Goal: Information Seeking & Learning: Learn about a topic

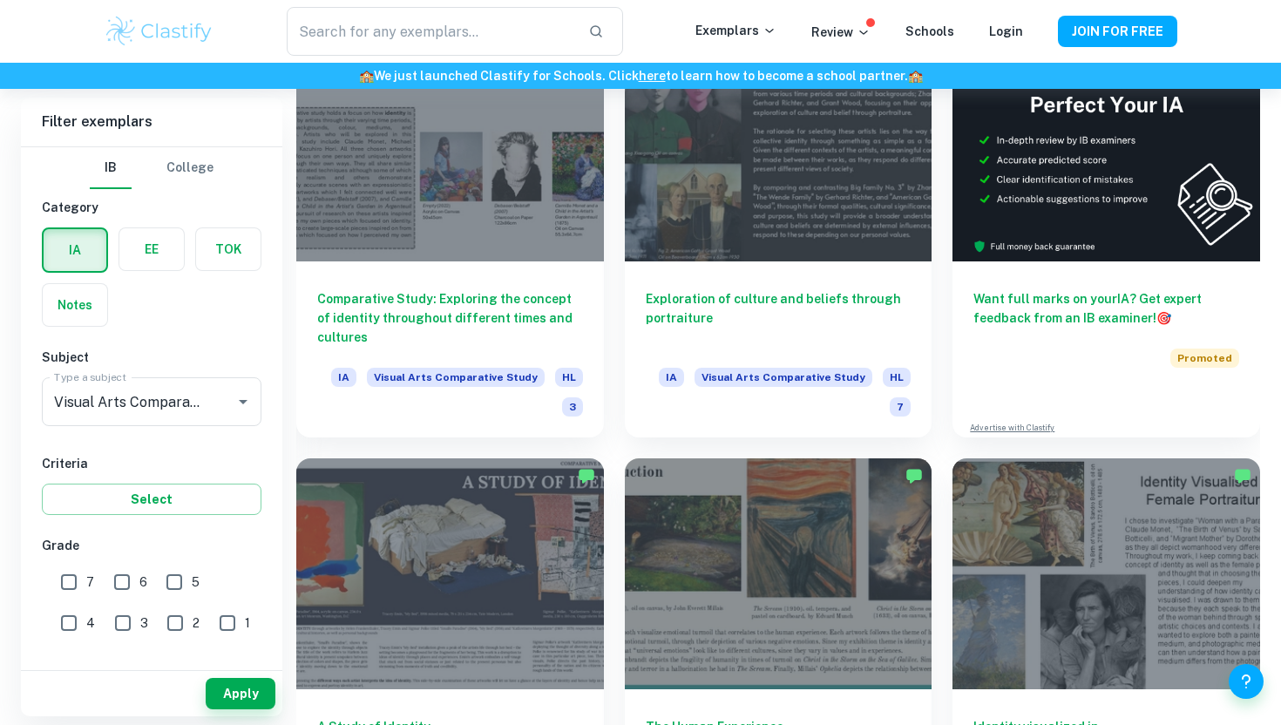
scroll to position [468, 0]
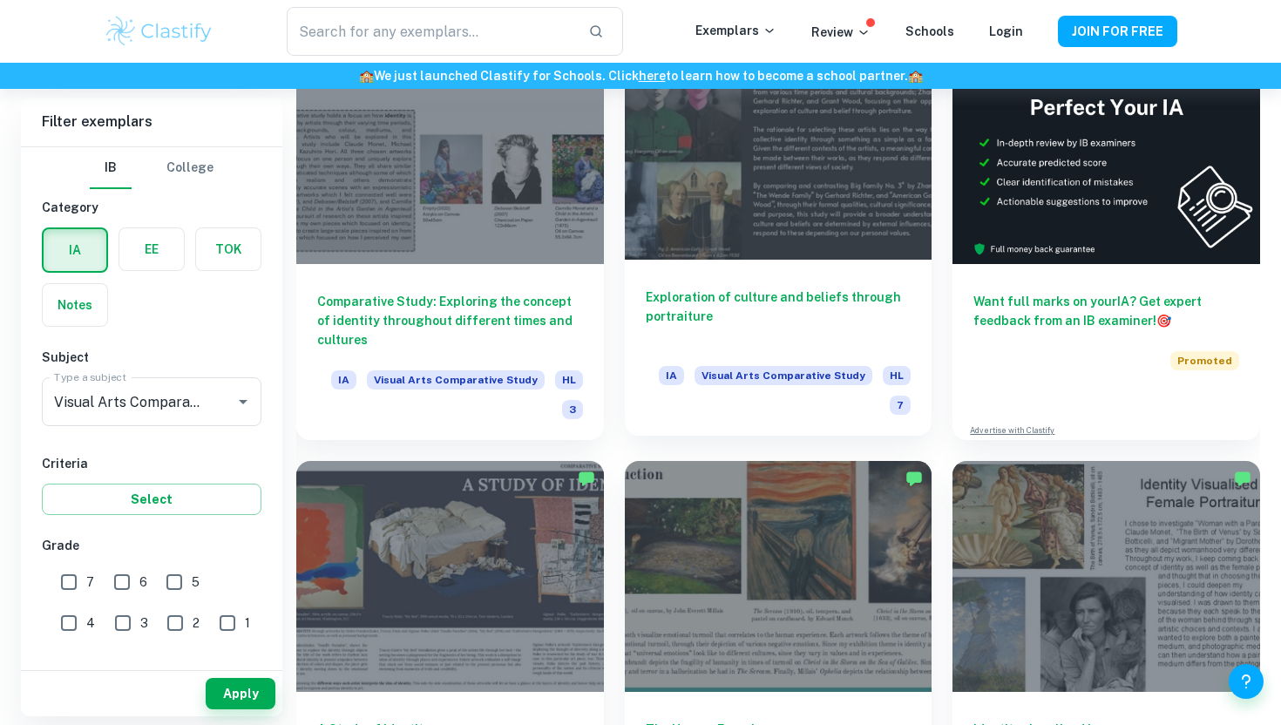
click at [684, 372] on span "IA" at bounding box center [671, 375] width 25 height 19
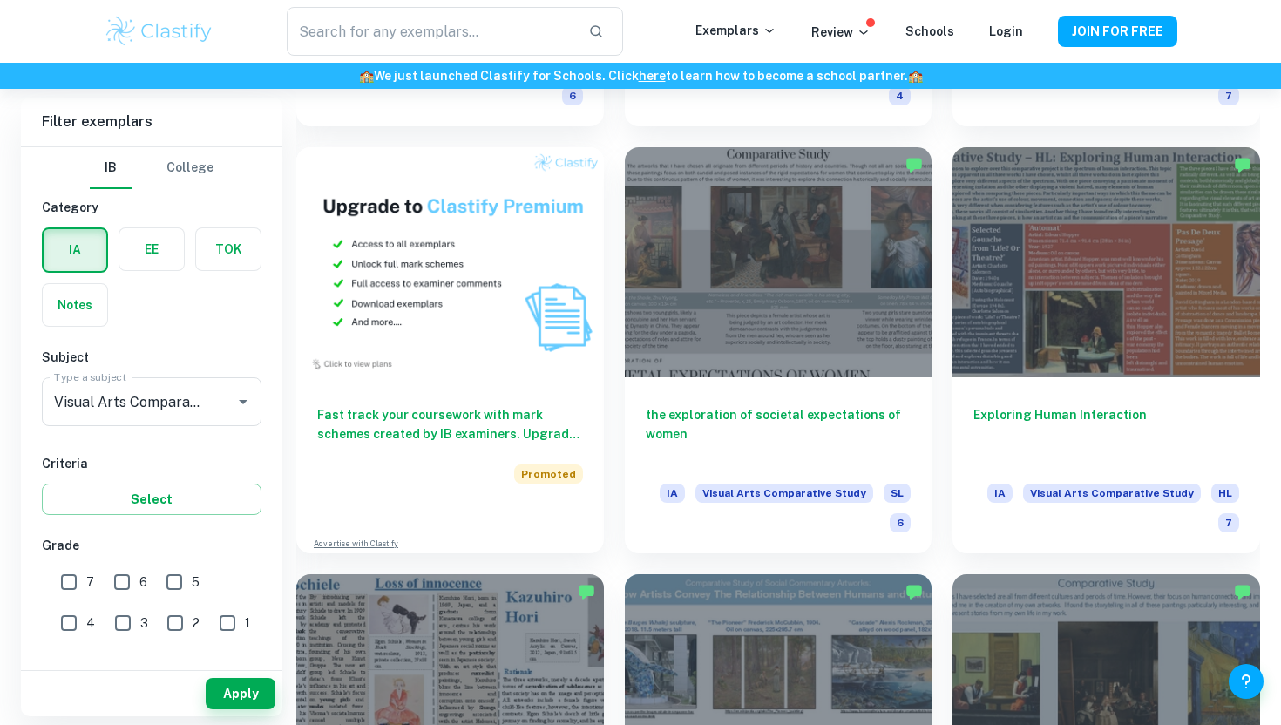
scroll to position [1226, 0]
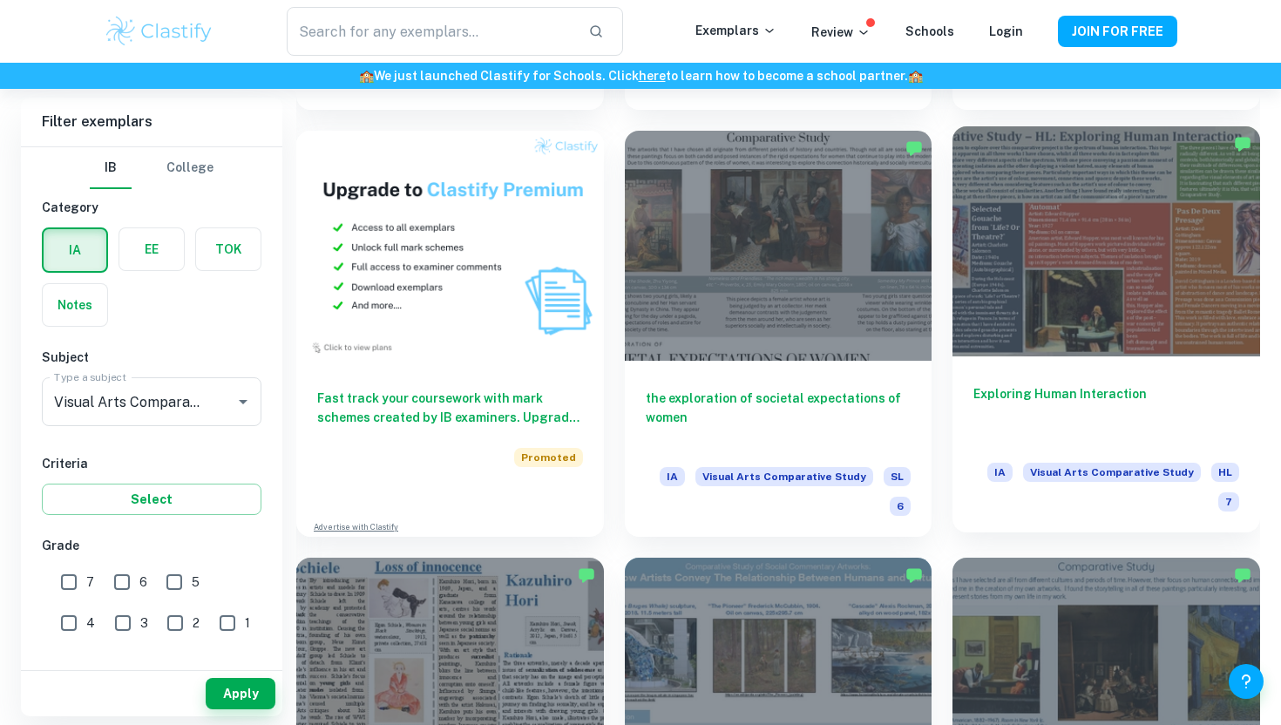
click at [1032, 343] on div at bounding box center [1107, 241] width 308 height 230
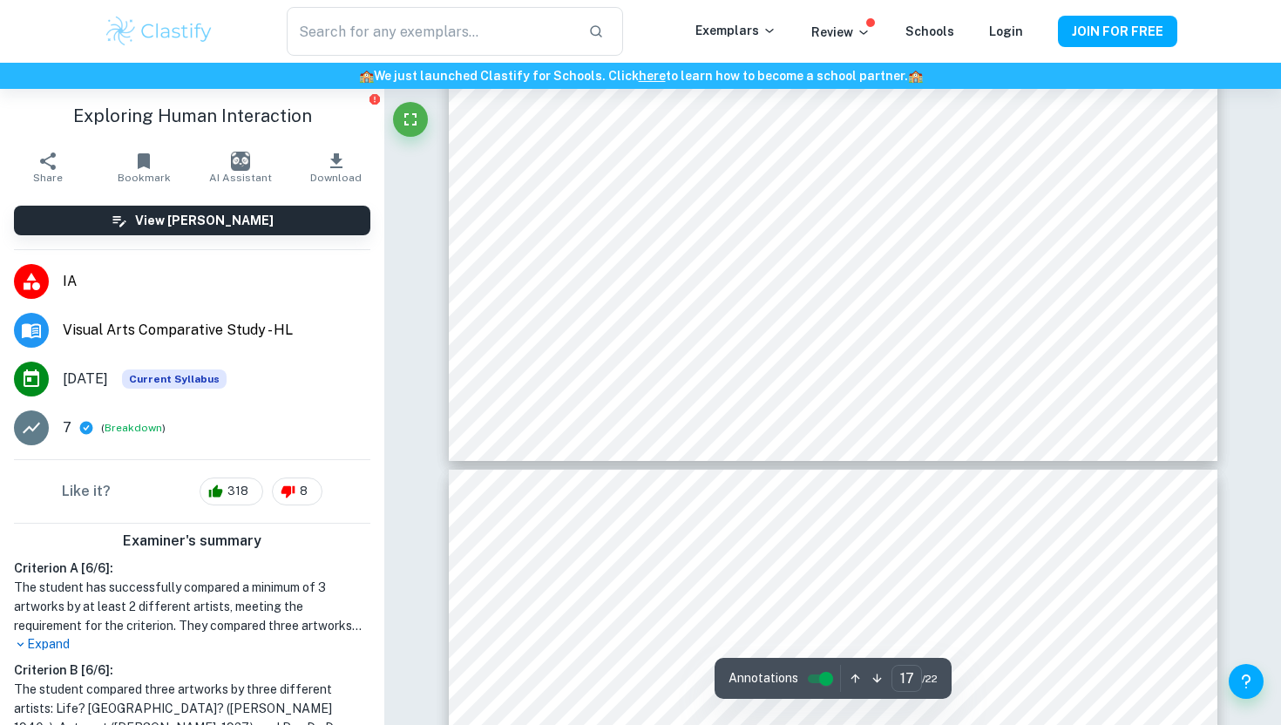
scroll to position [7631, 0]
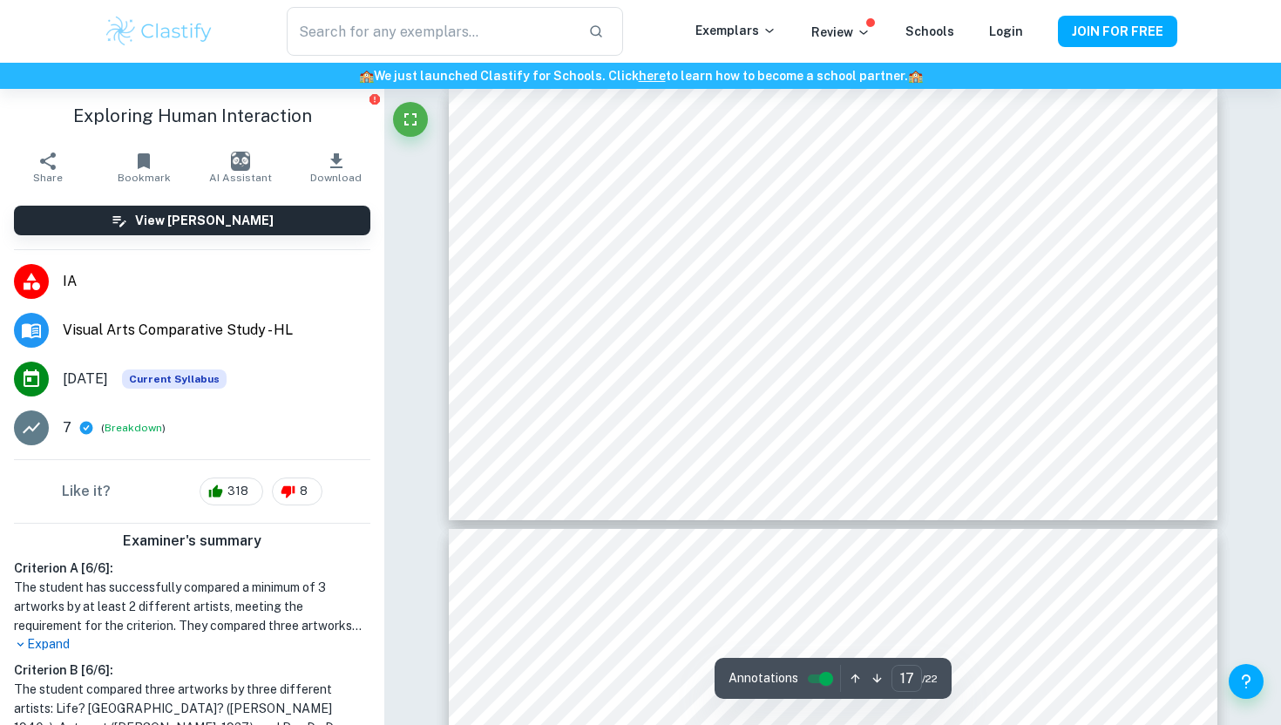
type input "16"
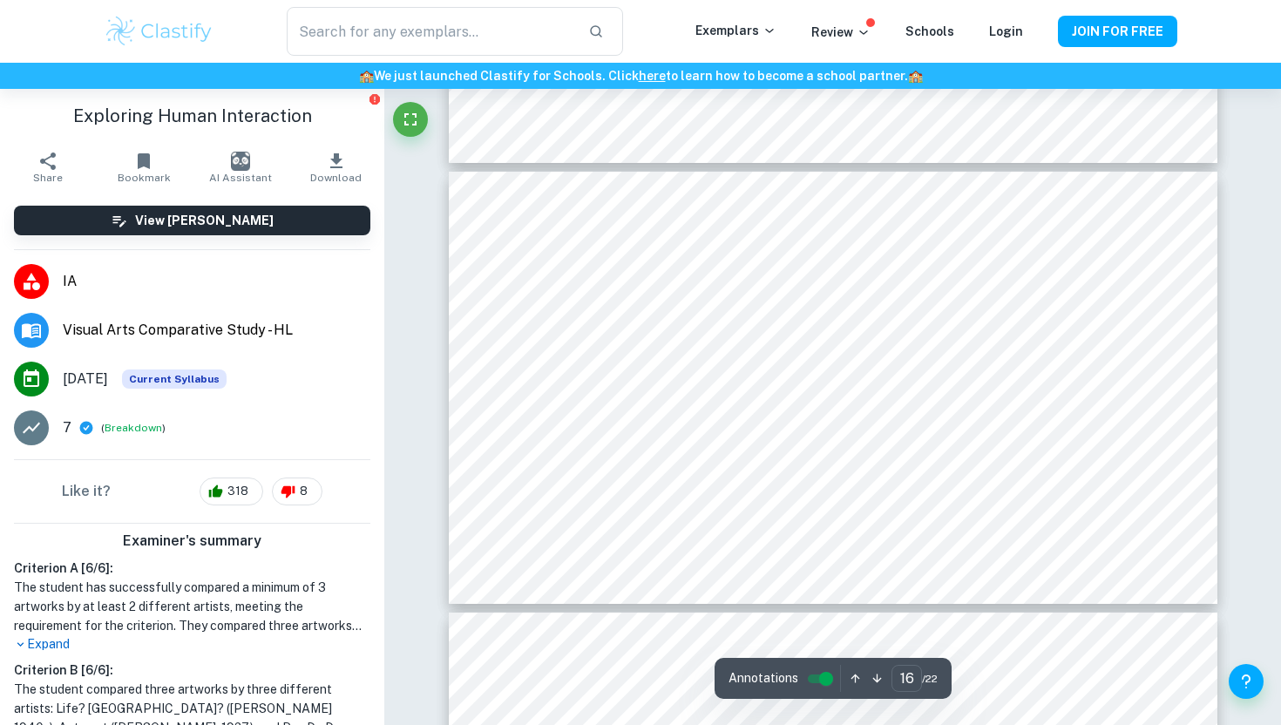
scroll to position [7028, 0]
